Goal: Check status: Check status

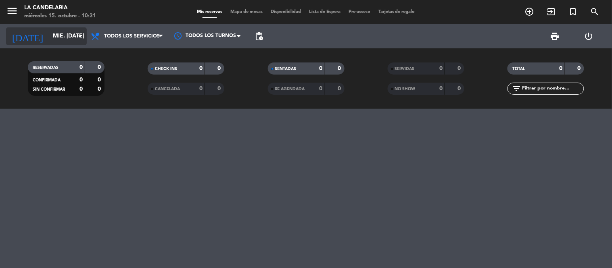
click at [65, 29] on input "mié. [DATE]" at bounding box center [87, 36] width 77 height 15
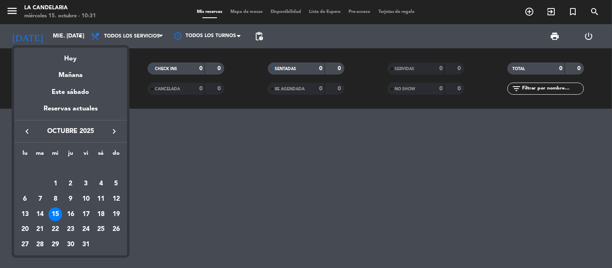
click at [113, 127] on icon "keyboard_arrow_right" at bounding box center [114, 132] width 10 height 10
click at [120, 201] on div "16" at bounding box center [116, 200] width 14 height 14
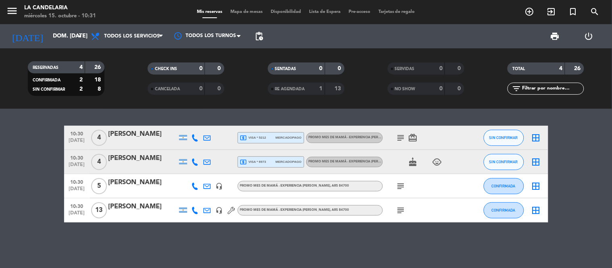
click at [166, 160] on div "[PERSON_NAME]" at bounding box center [143, 158] width 69 height 10
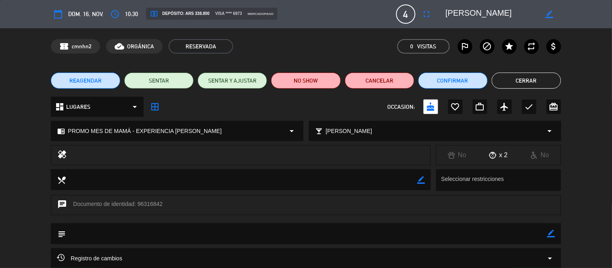
click at [503, 80] on button "Cerrar" at bounding box center [526, 81] width 69 height 16
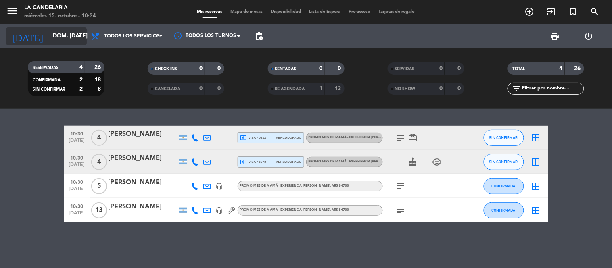
click at [70, 34] on input "dom. [DATE]" at bounding box center [87, 36] width 77 height 15
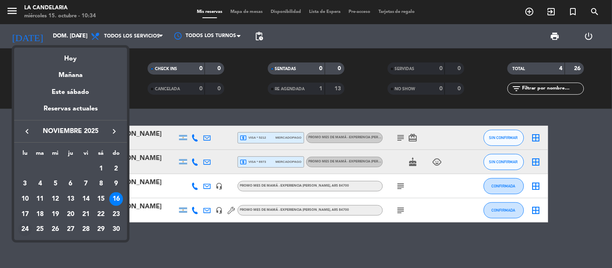
click at [26, 231] on div "24" at bounding box center [25, 230] width 14 height 14
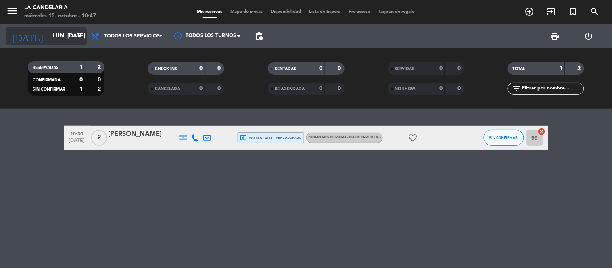
click at [60, 34] on input "lun. [DATE]" at bounding box center [87, 36] width 77 height 15
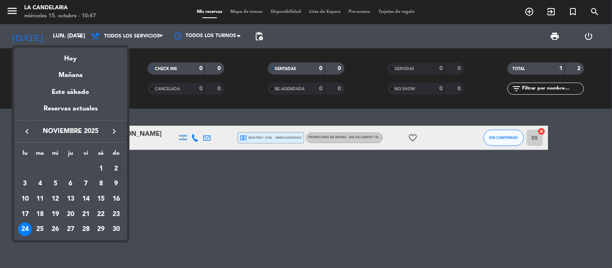
click at [117, 166] on div "2" at bounding box center [116, 169] width 14 height 14
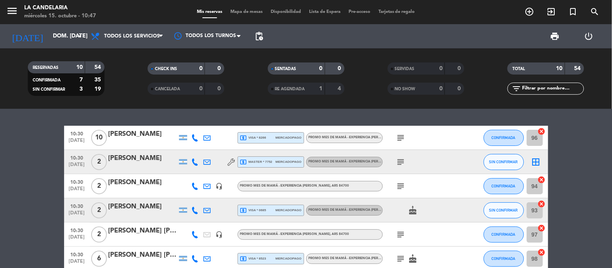
click at [155, 159] on div "[PERSON_NAME]" at bounding box center [143, 158] width 69 height 10
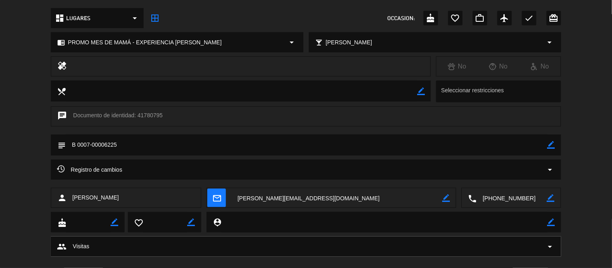
scroll to position [90, 0]
click at [333, 172] on div "Registro de cambios arrow_drop_down" at bounding box center [306, 169] width 498 height 10
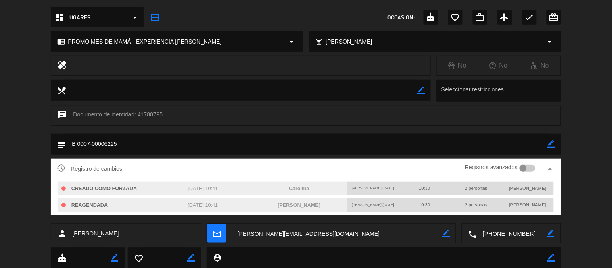
click at [335, 168] on div "Registro de cambios Registros avanzados arrow_drop_up" at bounding box center [306, 169] width 498 height 12
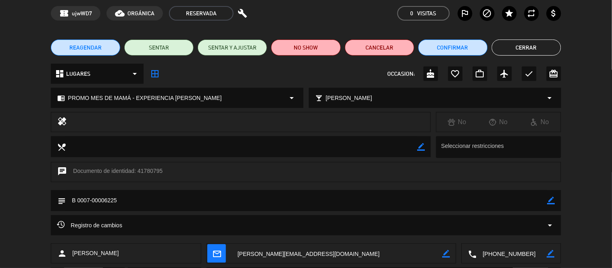
scroll to position [0, 0]
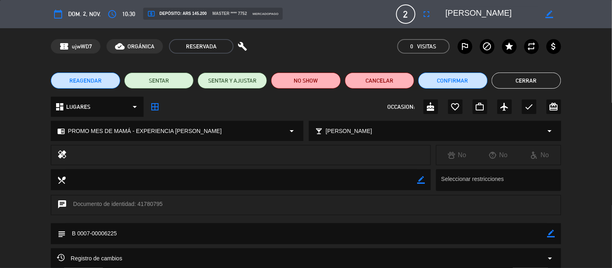
click at [522, 75] on button "Cerrar" at bounding box center [526, 81] width 69 height 16
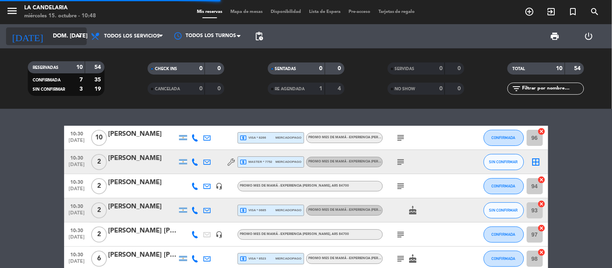
click at [59, 38] on input "dom. [DATE]" at bounding box center [87, 36] width 77 height 15
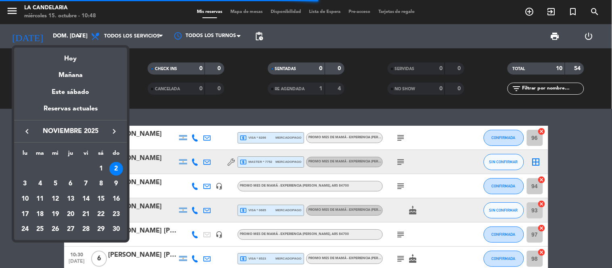
click at [30, 127] on icon "keyboard_arrow_left" at bounding box center [27, 132] width 10 height 10
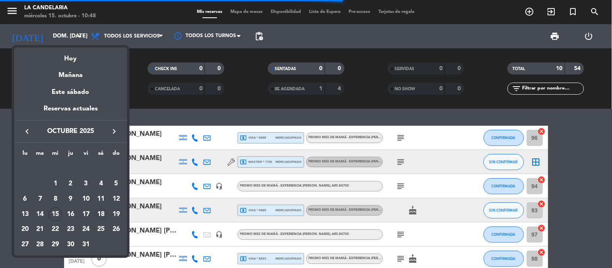
click at [98, 214] on div "18" at bounding box center [101, 215] width 14 height 14
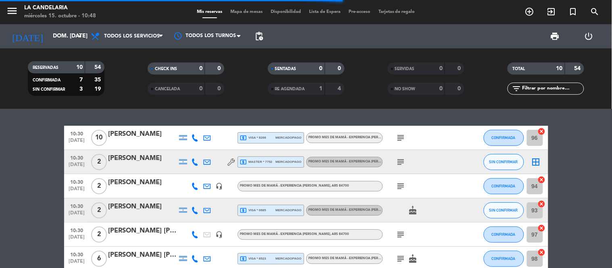
type input "sáb. [DATE]"
click at [1, 196] on bookings-row "10:30 [DATE] [PERSON_NAME] local_atm visa * 8266 mercadopago PROMO MES DE MAMÁ …" at bounding box center [306, 247] width 612 height 242
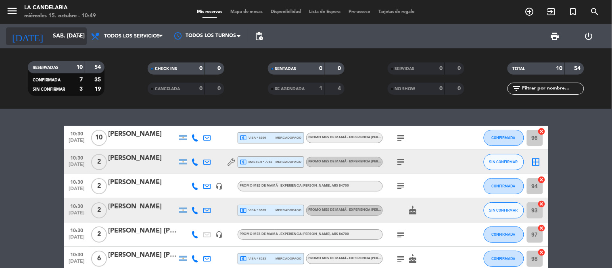
click at [49, 40] on input "sáb. [DATE]" at bounding box center [87, 36] width 77 height 15
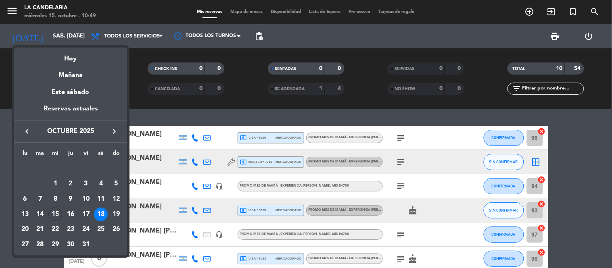
click at [107, 210] on td "18" at bounding box center [101, 214] width 15 height 15
